Goal: Information Seeking & Learning: Learn about a topic

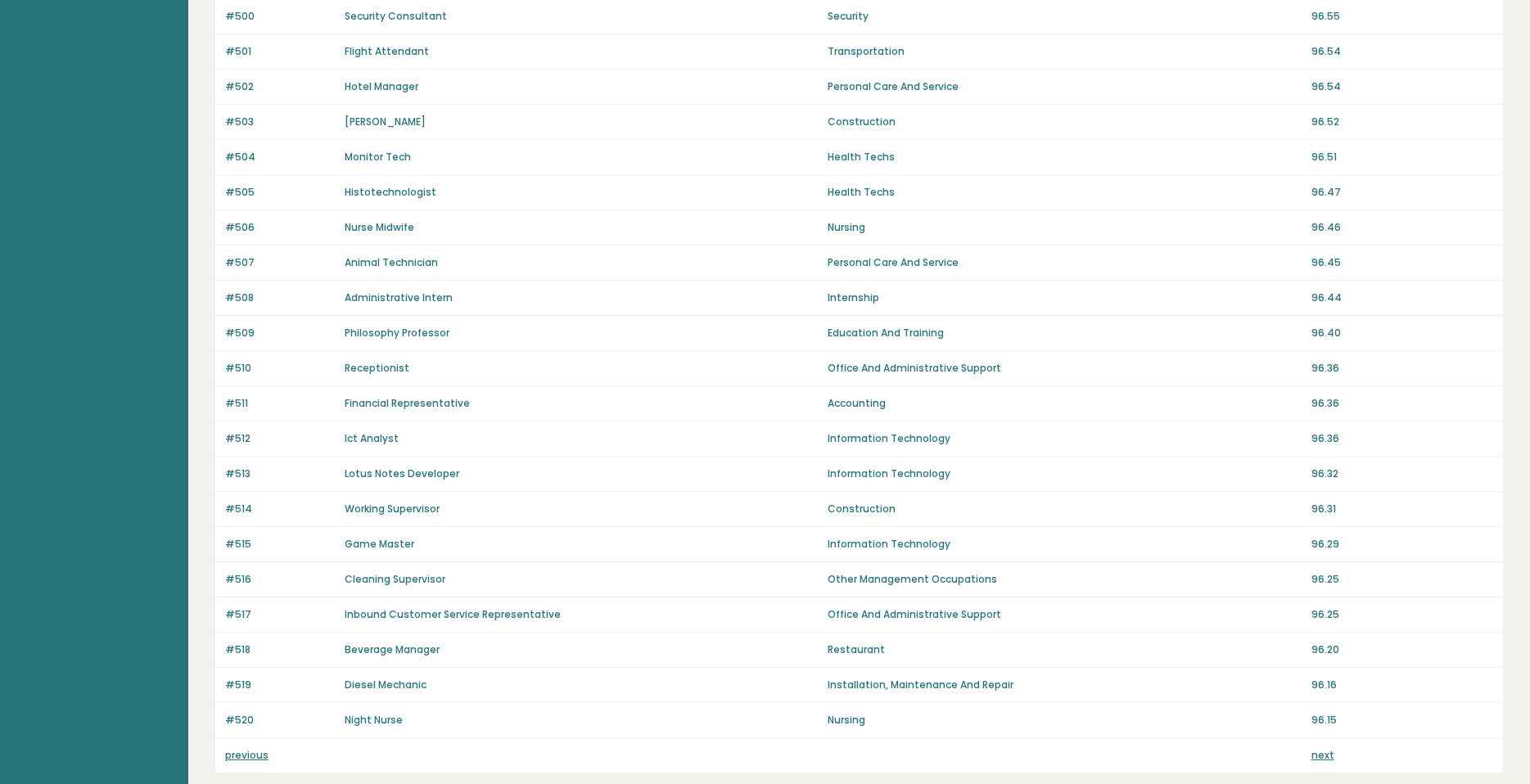
scroll to position [948, 0]
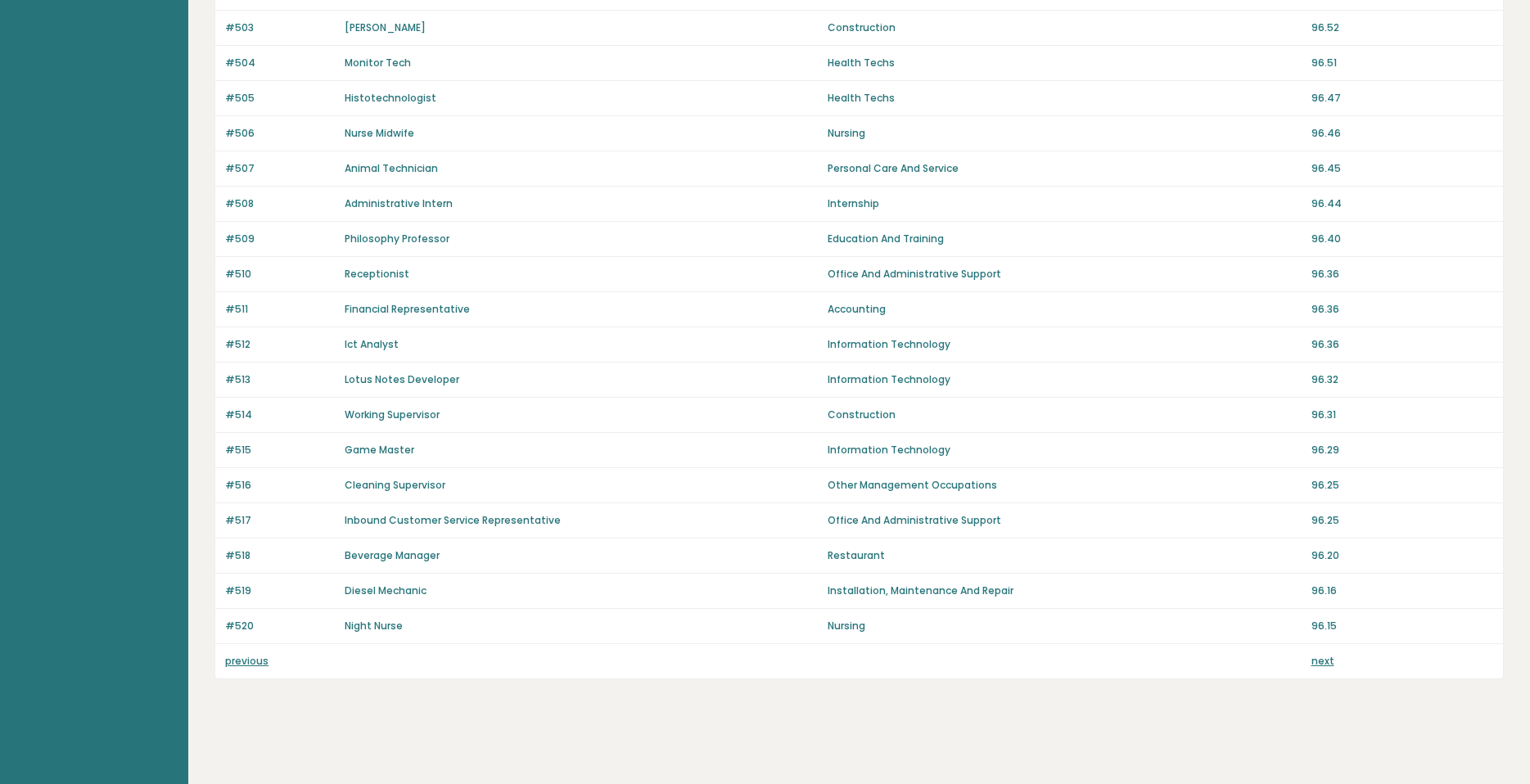
click at [1325, 671] on div "previous next" at bounding box center [859, 661] width 1287 height 34
click at [1324, 669] on div "previous next" at bounding box center [859, 661] width 1287 height 34
click at [1323, 662] on link "next" at bounding box center [1322, 660] width 23 height 14
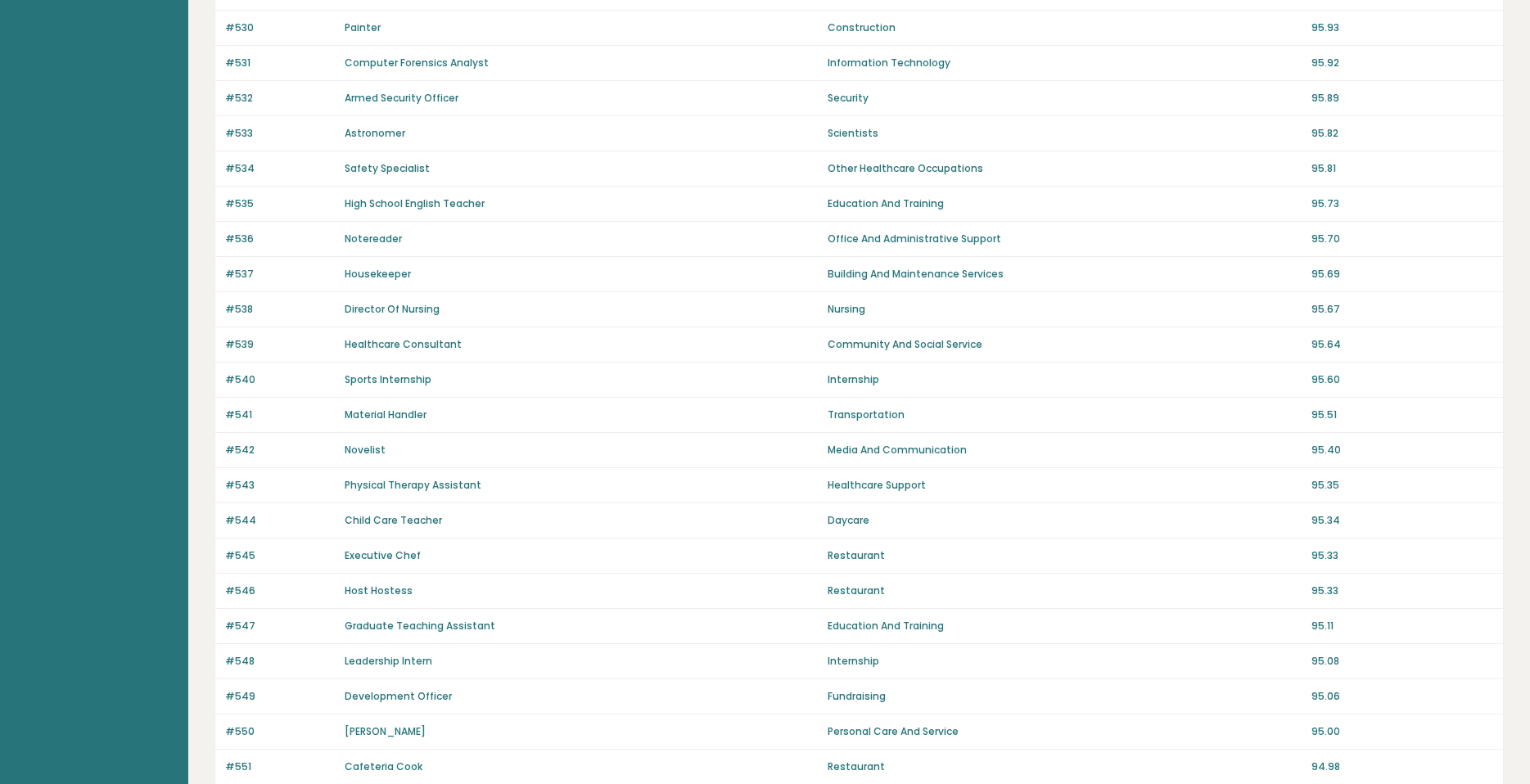
scroll to position [948, 0]
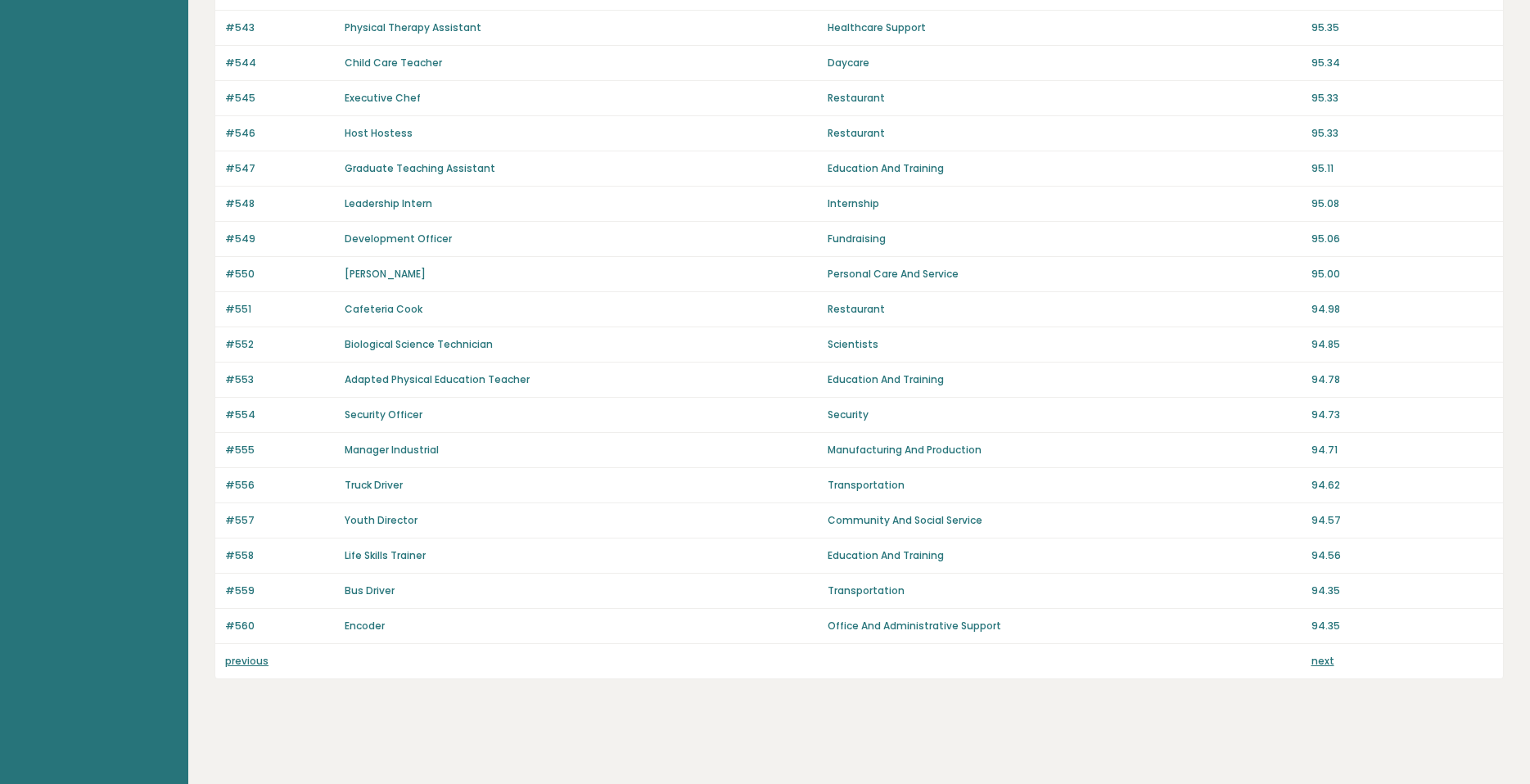
click at [1325, 658] on link "next" at bounding box center [1322, 660] width 23 height 14
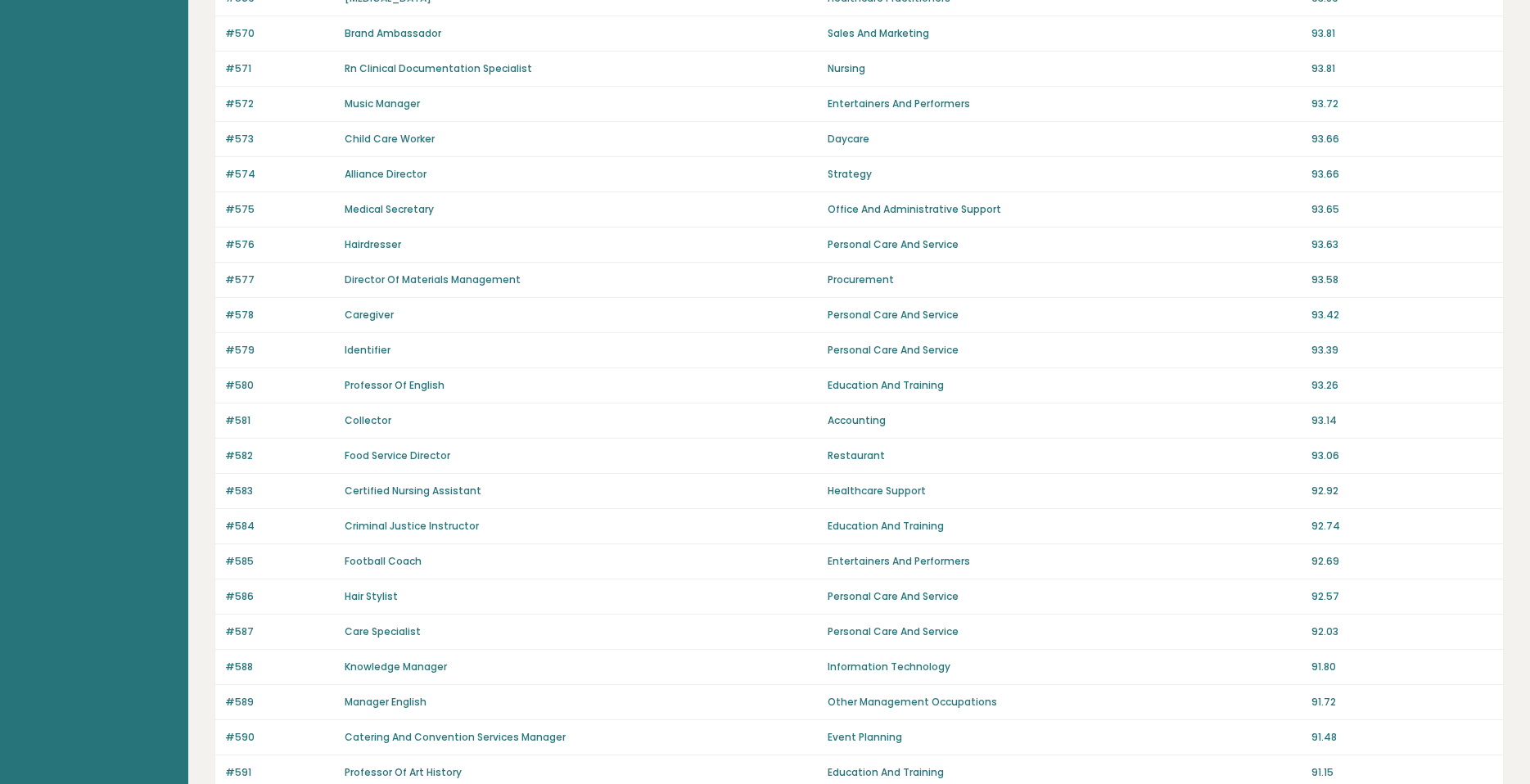
scroll to position [702, 0]
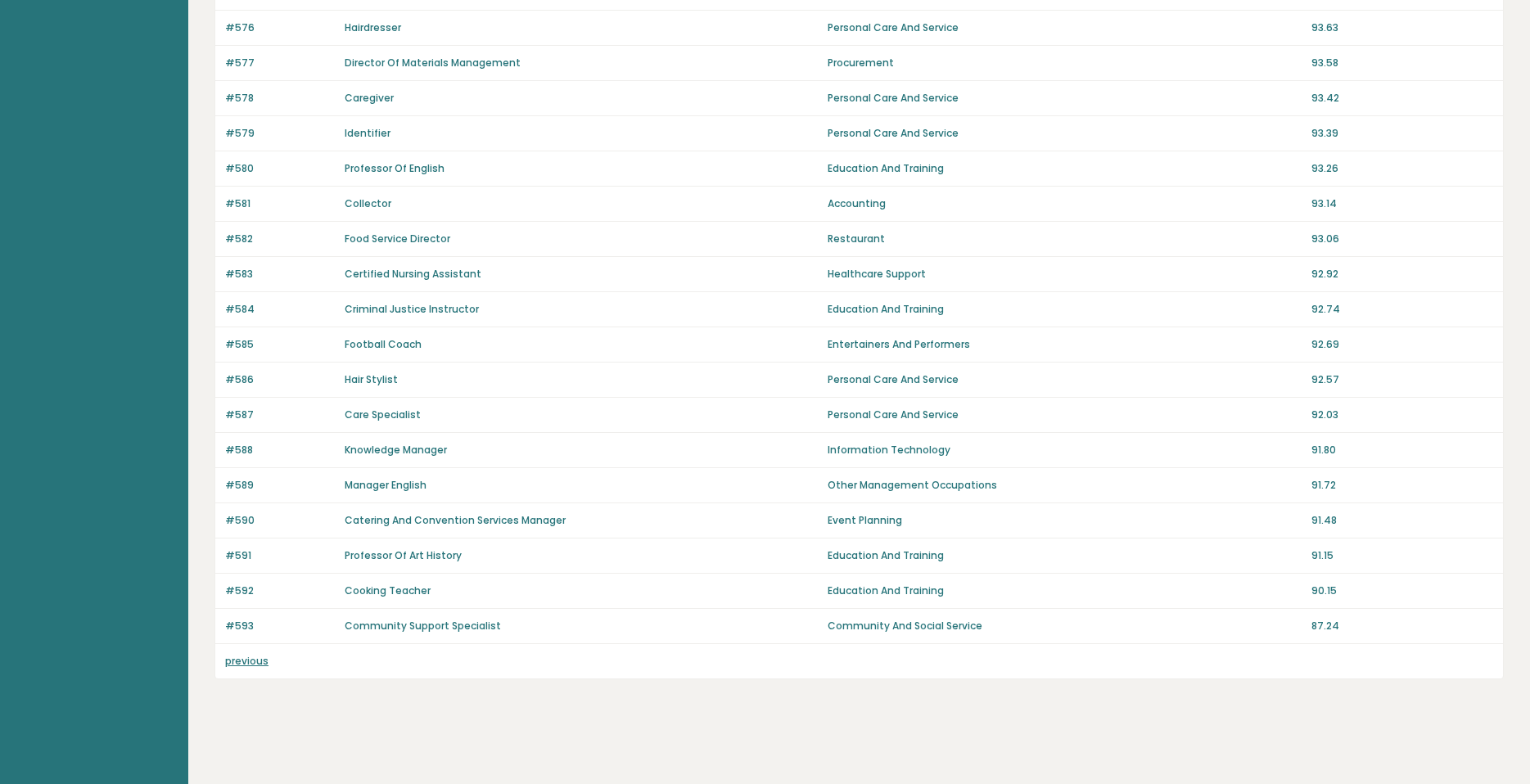
click at [229, 659] on link "previous" at bounding box center [247, 660] width 43 height 14
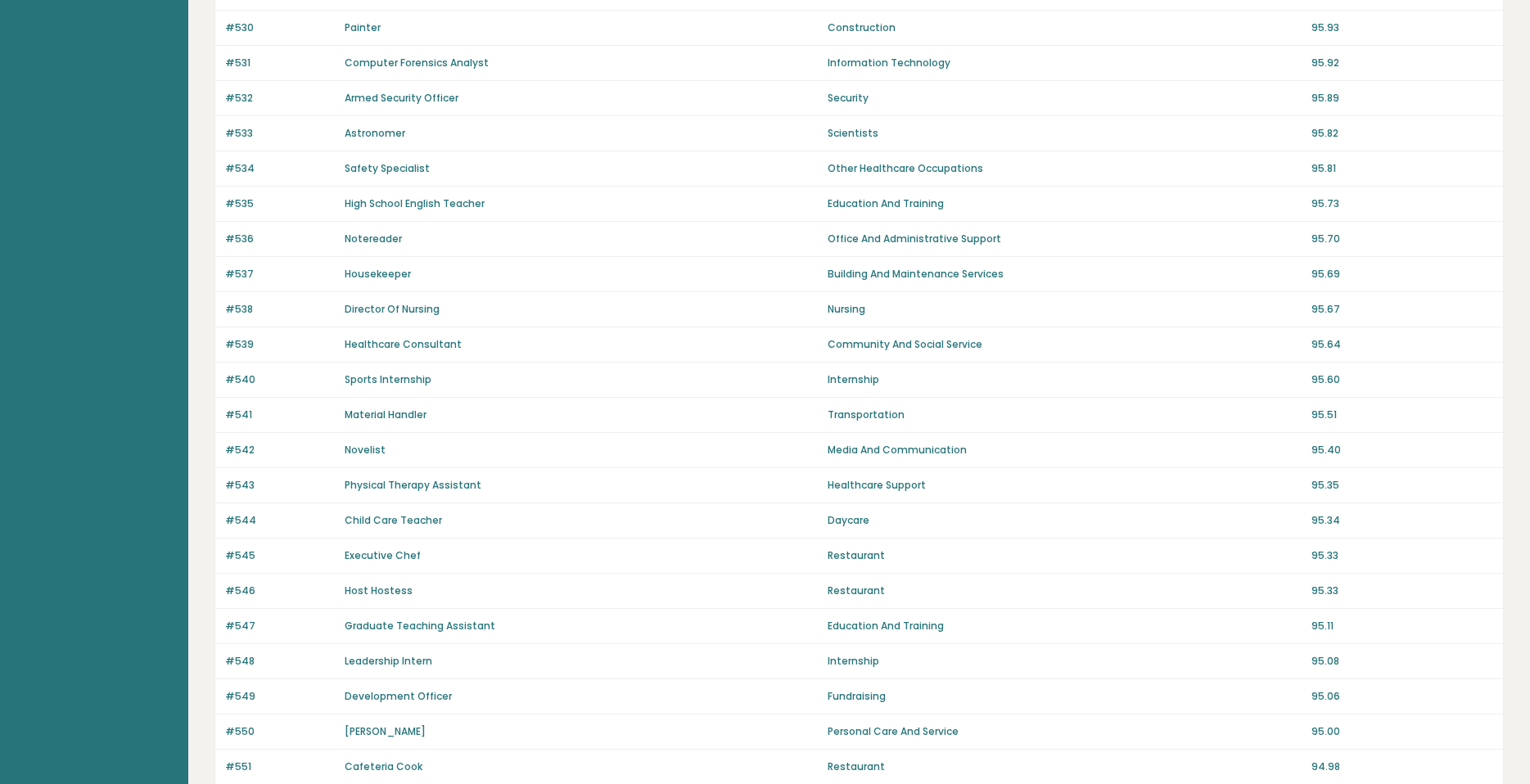
scroll to position [900, 0]
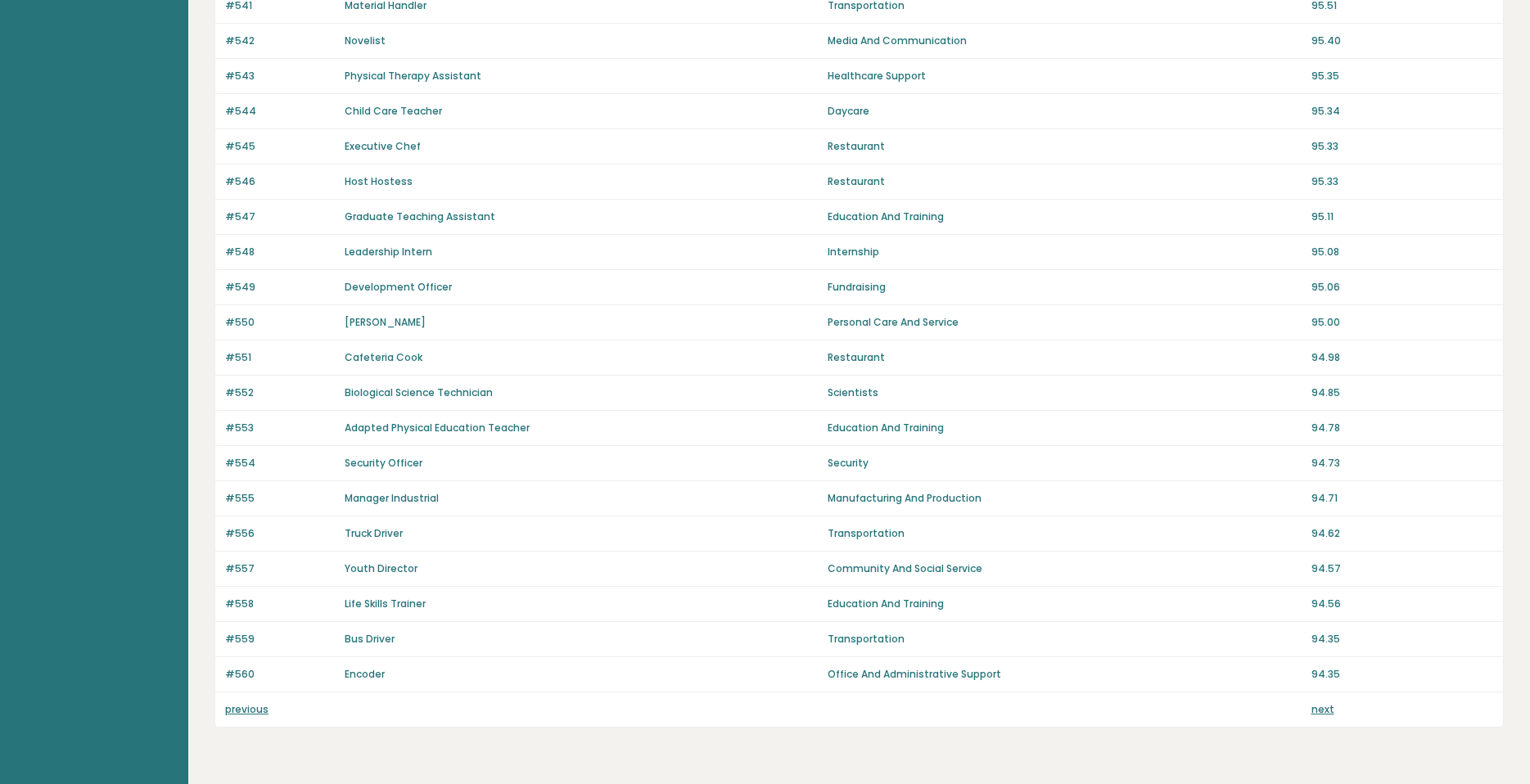
drag, startPoint x: 245, startPoint y: 730, endPoint x: 246, endPoint y: 719, distance: 11.0
click at [246, 716] on p "previous" at bounding box center [280, 709] width 110 height 15
click at [244, 707] on link "previous" at bounding box center [247, 708] width 43 height 14
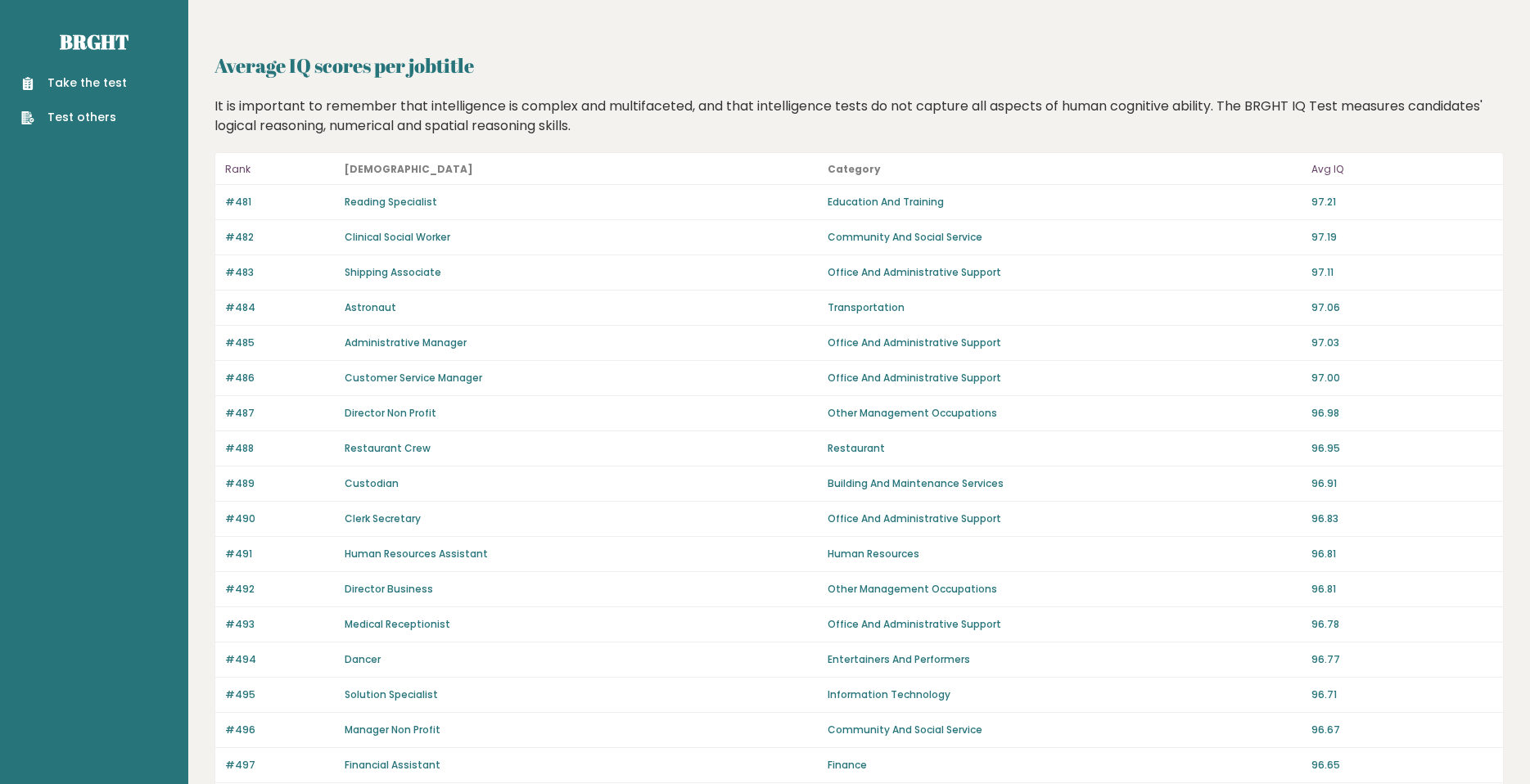
drag, startPoint x: 220, startPoint y: 110, endPoint x: 514, endPoint y: 129, distance: 294.6
click at [514, 129] on div "It is important to remember that intelligence is complex and multifaceted, and …" at bounding box center [859, 116] width 1301 height 40
